Goal: Transaction & Acquisition: Book appointment/travel/reservation

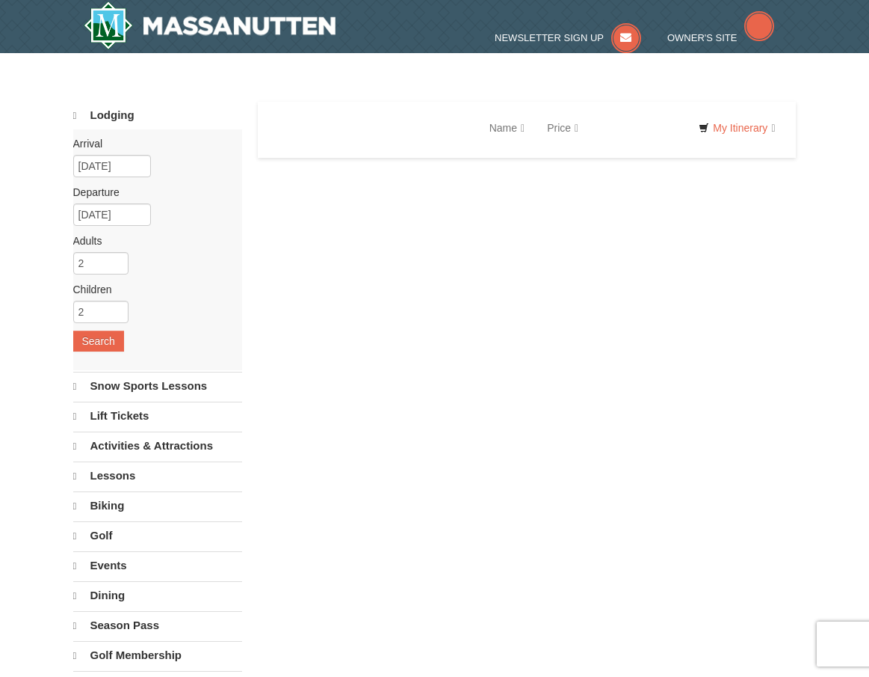
select select "9"
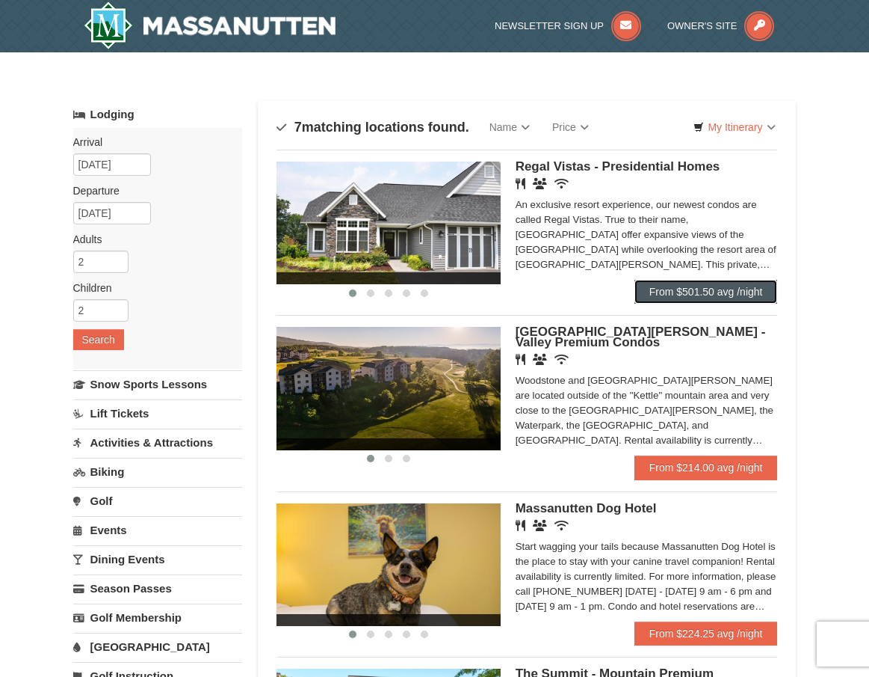
click at [694, 295] on link "From $501.50 avg /night" at bounding box center [707, 292] width 144 height 24
